Goal: Navigation & Orientation: Understand site structure

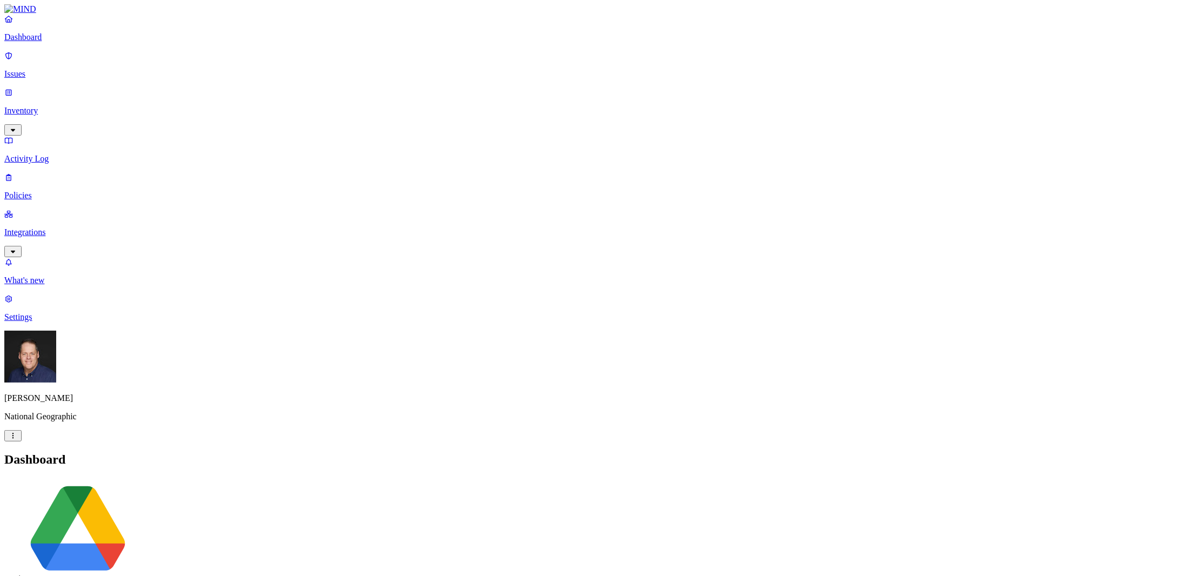
click at [55, 72] on p "Issues" at bounding box center [592, 74] width 1177 height 10
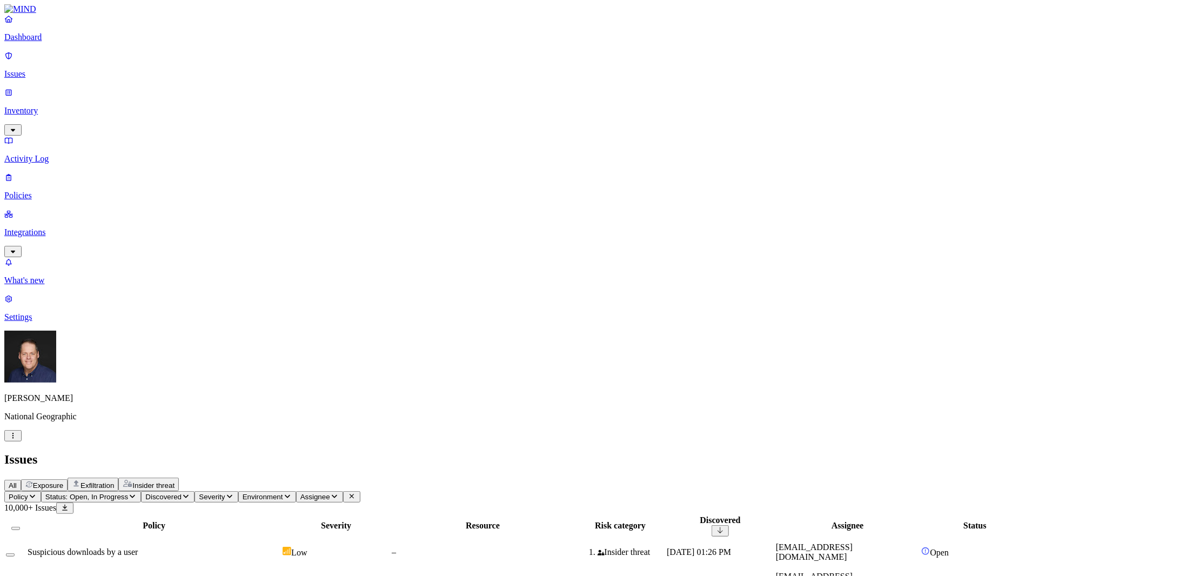
click at [128, 493] on span "Status: Open, In Progress" at bounding box center [86, 497] width 83 height 8
click at [28, 493] on span "Policy" at bounding box center [18, 497] width 19 height 8
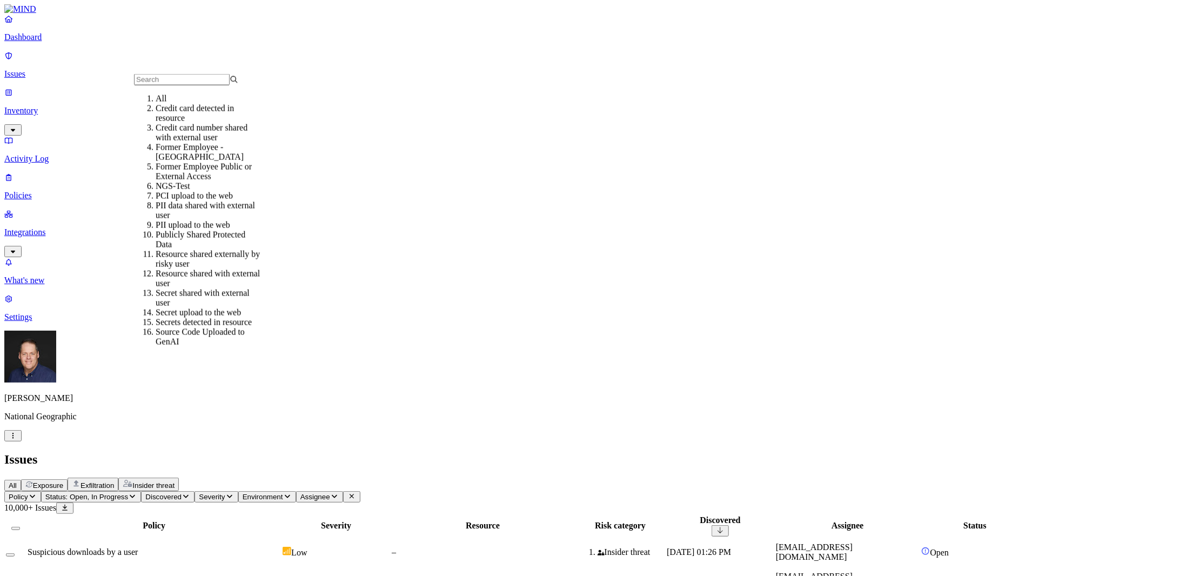
scroll to position [54, 0]
click at [206, 230] on div "Publicly Shared Protected Data" at bounding box center [208, 239] width 104 height 19
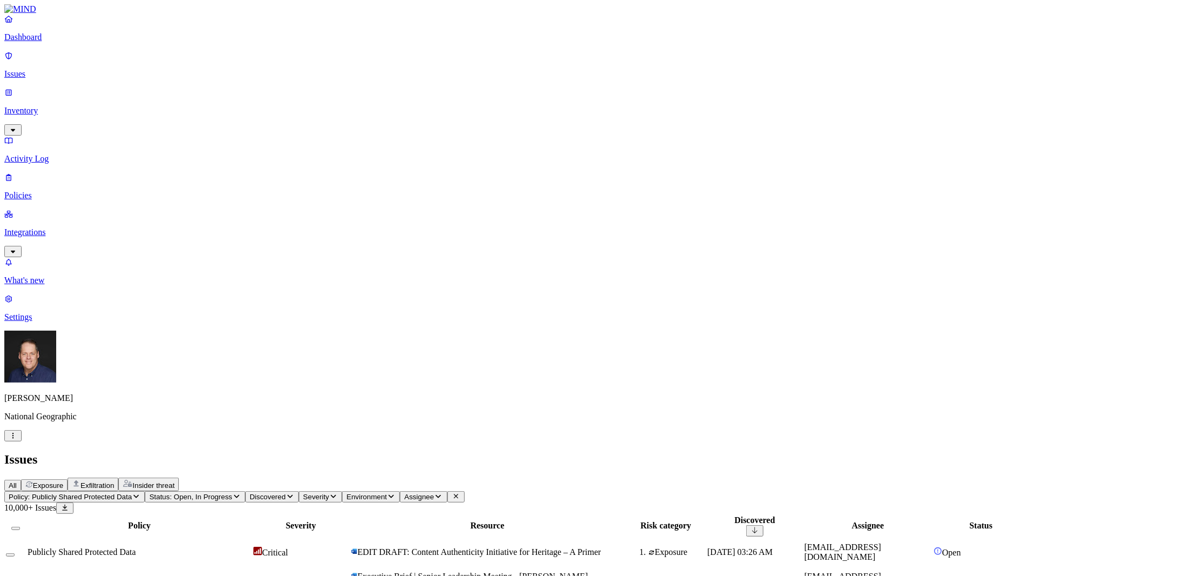
click at [136, 547] on span "Publicly Shared Protected Data" at bounding box center [82, 551] width 108 height 9
click at [45, 322] on p "Settings" at bounding box center [592, 317] width 1177 height 10
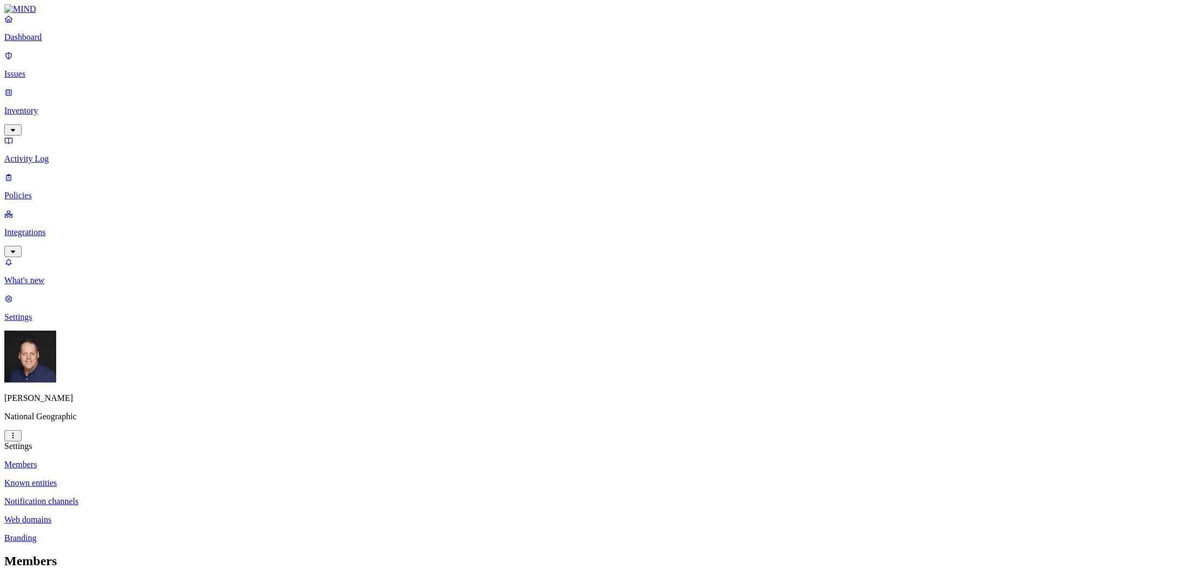
click at [162, 478] on p "Known entities" at bounding box center [592, 483] width 1177 height 10
click at [180, 496] on p "Notification channels" at bounding box center [592, 501] width 1177 height 10
click at [165, 515] on p "Web domains" at bounding box center [592, 520] width 1177 height 10
